Goal: Task Accomplishment & Management: Manage account settings

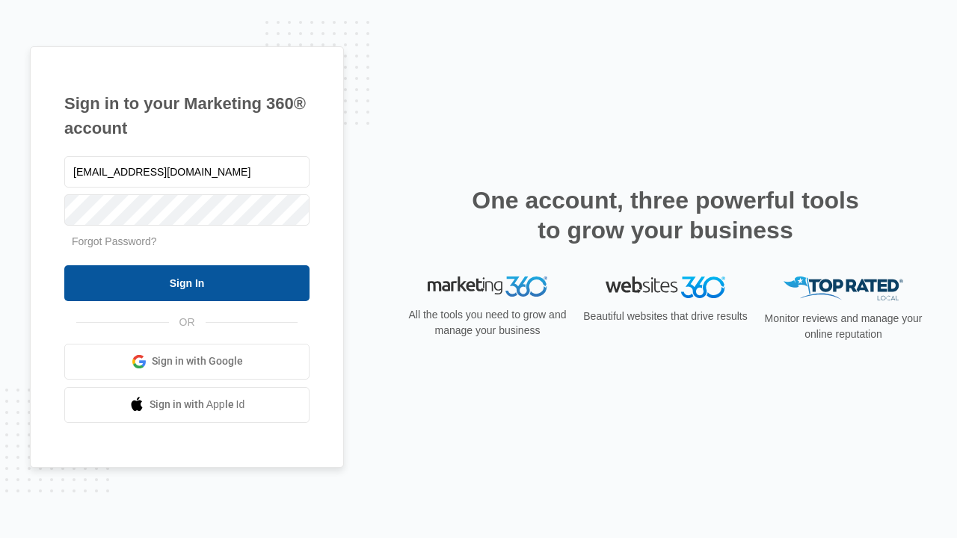
click at [187, 283] on input "Sign In" at bounding box center [186, 283] width 245 height 36
